Goal: Find specific page/section: Find specific page/section

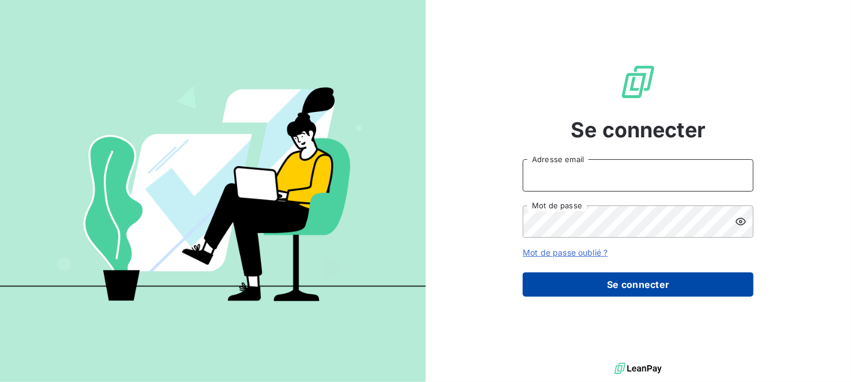
type input "[EMAIL_ADDRESS][DOMAIN_NAME]"
click at [605, 291] on button "Se connecter" at bounding box center [638, 284] width 231 height 24
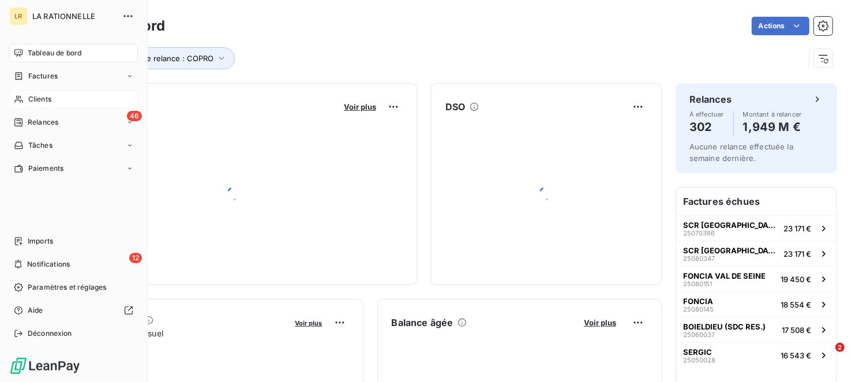
click at [59, 93] on div "Clients" at bounding box center [73, 99] width 129 height 18
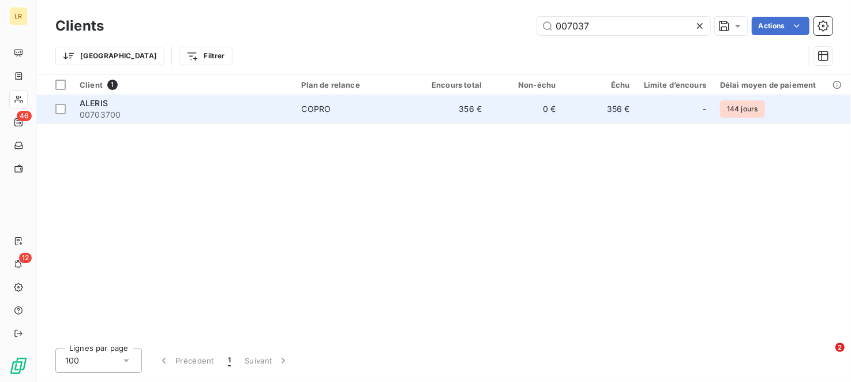
type input "007037"
click at [142, 107] on div "ALERIS" at bounding box center [184, 104] width 208 height 12
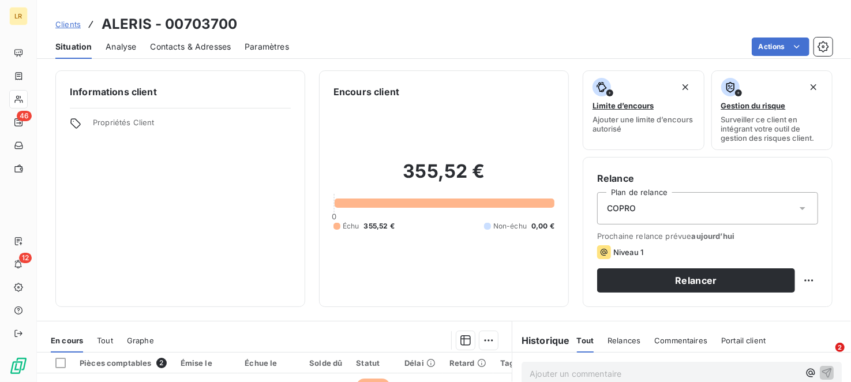
click at [639, 203] on div "COPRO" at bounding box center [707, 208] width 221 height 32
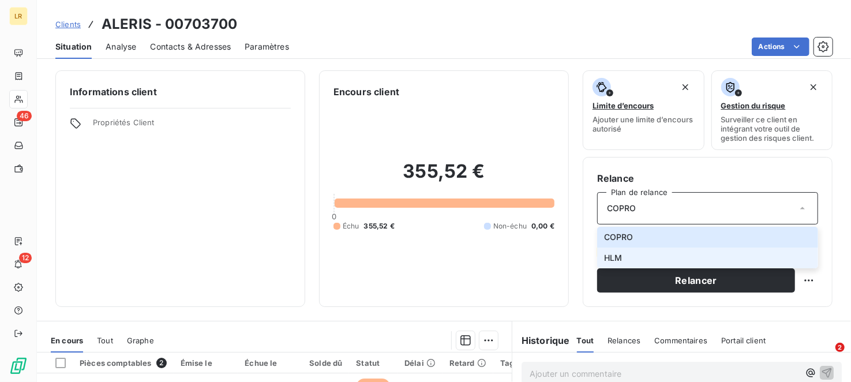
click at [621, 254] on li "HLM" at bounding box center [707, 258] width 221 height 21
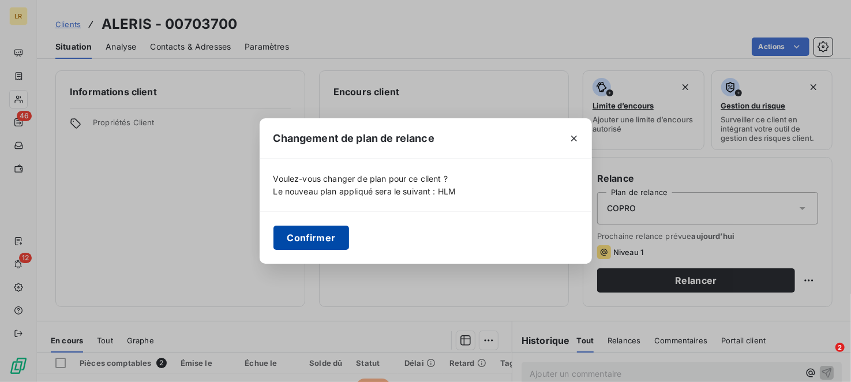
click at [299, 234] on button "Confirmer" at bounding box center [312, 238] width 76 height 24
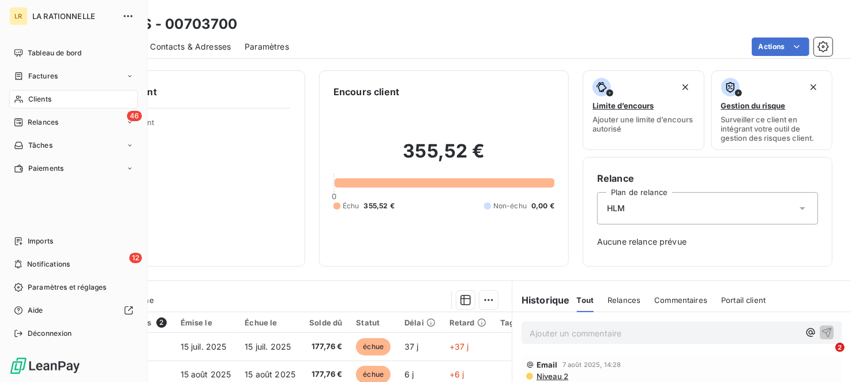
click at [60, 101] on div "Clients" at bounding box center [73, 99] width 129 height 18
